Goal: Information Seeking & Learning: Learn about a topic

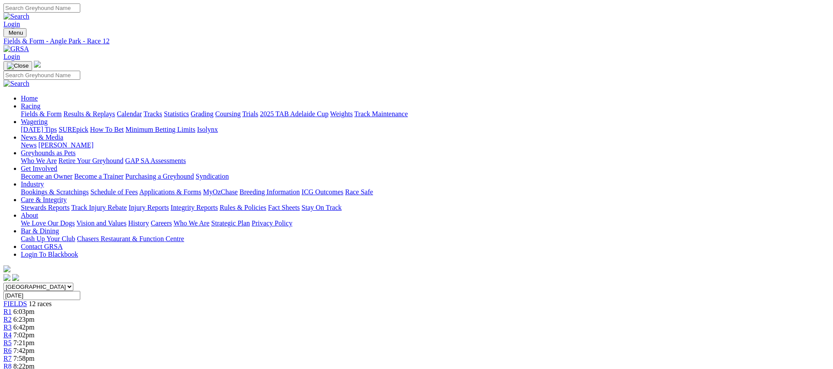
click at [62, 110] on link "Fields & Form" at bounding box center [41, 113] width 41 height 7
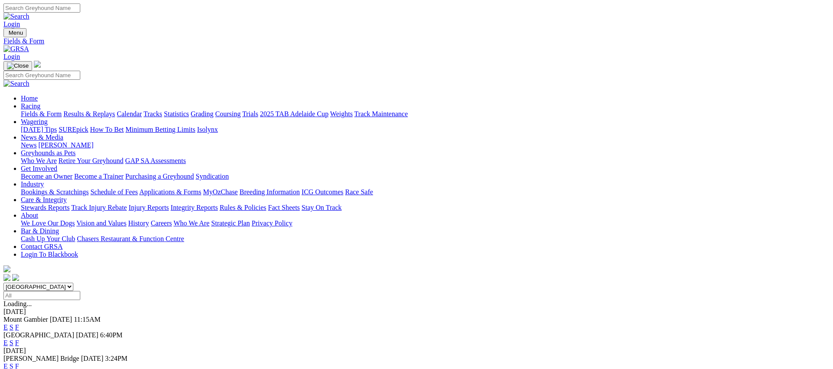
click at [8, 363] on link "E" at bounding box center [5, 366] width 4 height 7
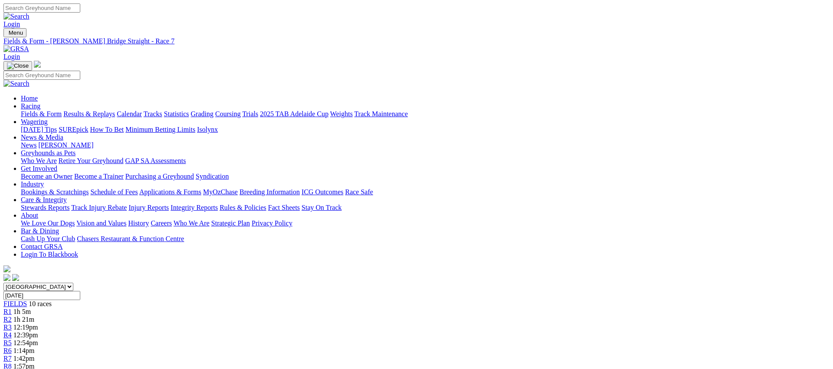
click at [62, 110] on link "Fields & Form" at bounding box center [41, 113] width 41 height 7
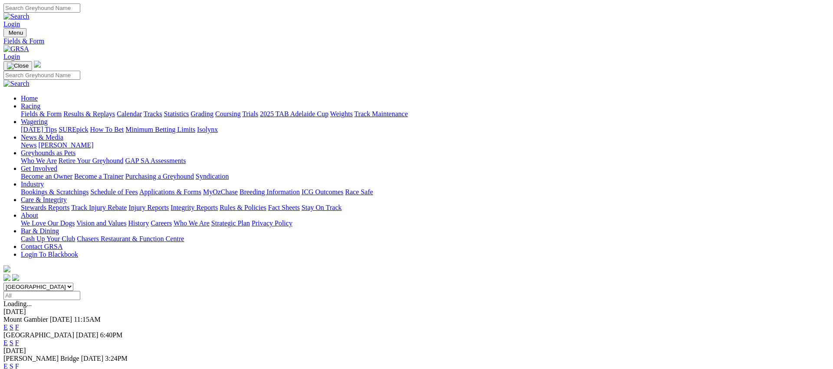
click at [8, 339] on link "E" at bounding box center [5, 342] width 4 height 7
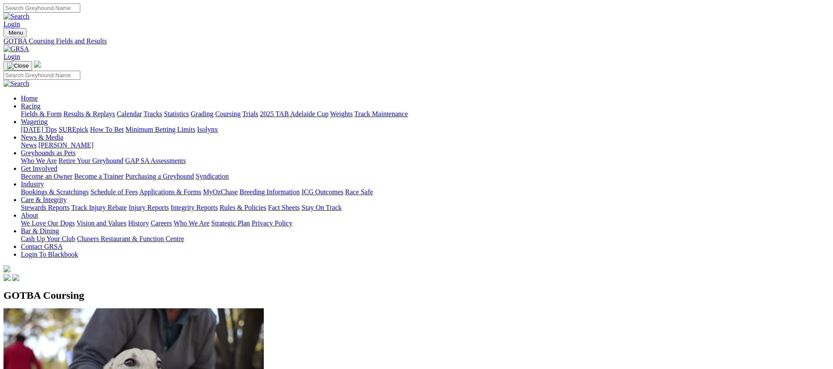
click at [258, 110] on link "Trials" at bounding box center [250, 113] width 16 height 7
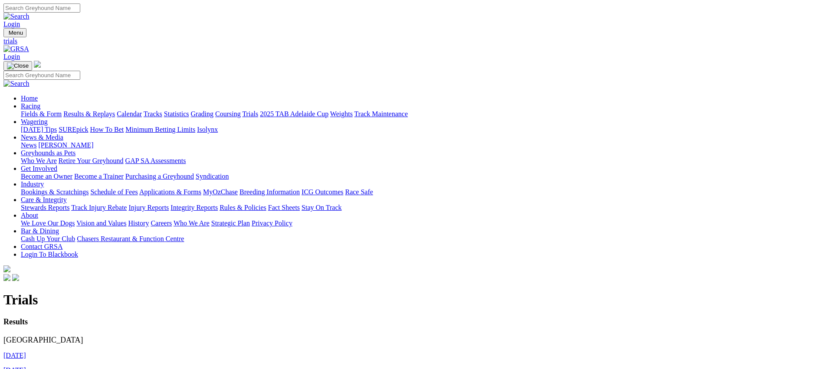
click at [241, 110] on link "Coursing" at bounding box center [228, 113] width 26 height 7
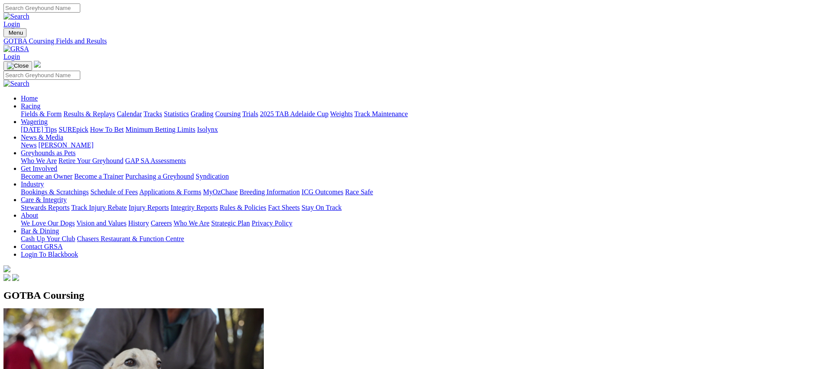
click at [62, 110] on link "Fields & Form" at bounding box center [41, 113] width 41 height 7
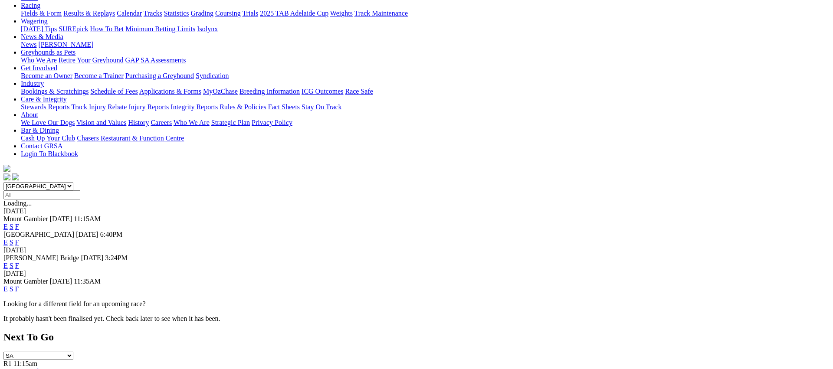
scroll to position [369, 0]
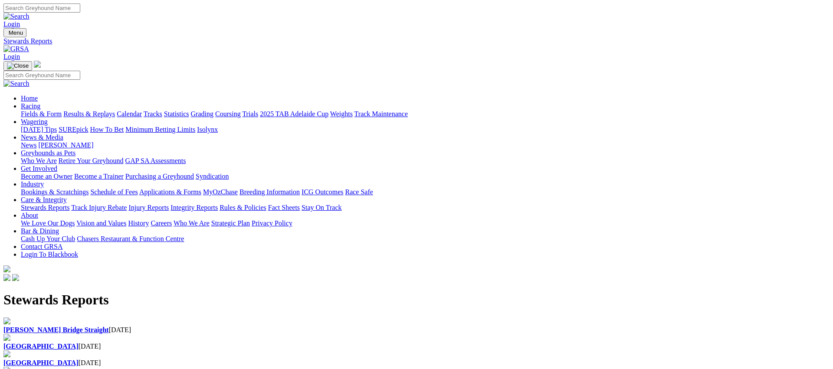
click at [295, 343] on div "Angle Park 26 Aug 2025" at bounding box center [416, 347] width 826 height 8
click at [109, 326] on b "Murray Bridge Straight" at bounding box center [55, 329] width 105 height 7
click at [79, 359] on b "[GEOGRAPHIC_DATA]" at bounding box center [40, 362] width 75 height 7
click at [40, 102] on link "Racing" at bounding box center [31, 105] width 20 height 7
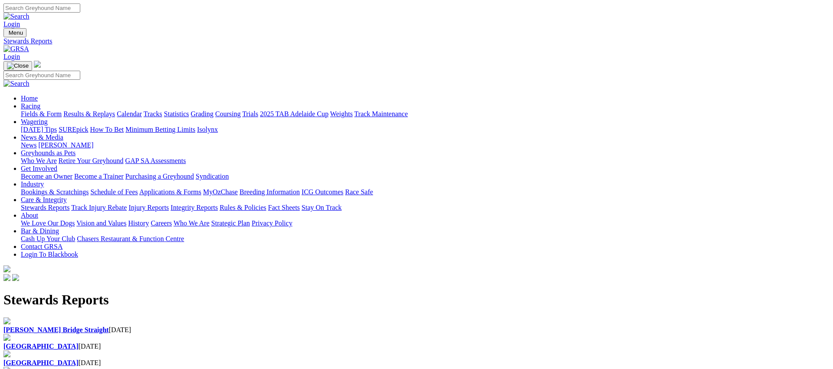
click at [241, 110] on link "Coursing" at bounding box center [228, 113] width 26 height 7
